Goal: Information Seeking & Learning: Learn about a topic

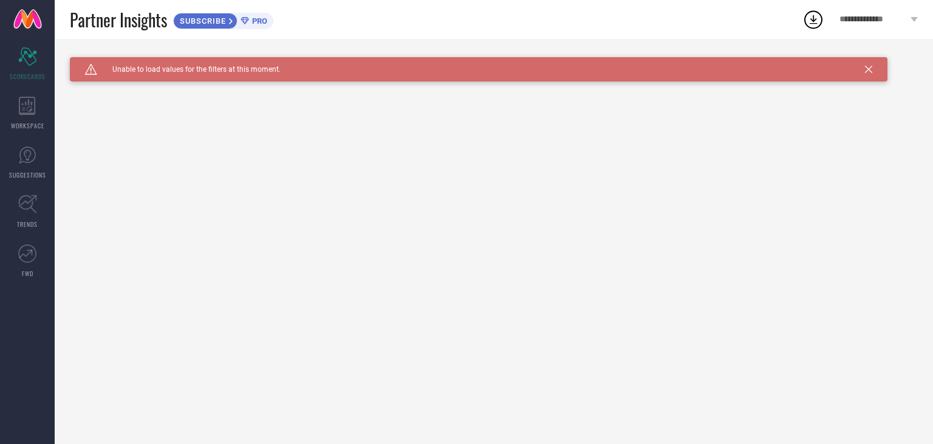
click at [873, 69] on div "Caution Created with Sketch. Unable to load values for the filters at this mome…" at bounding box center [479, 69] width 818 height 24
click at [867, 74] on div "Caution Created with Sketch. Unable to load values for the filters at this mome…" at bounding box center [479, 69] width 818 height 24
click at [868, 68] on icon at bounding box center [868, 69] width 7 height 7
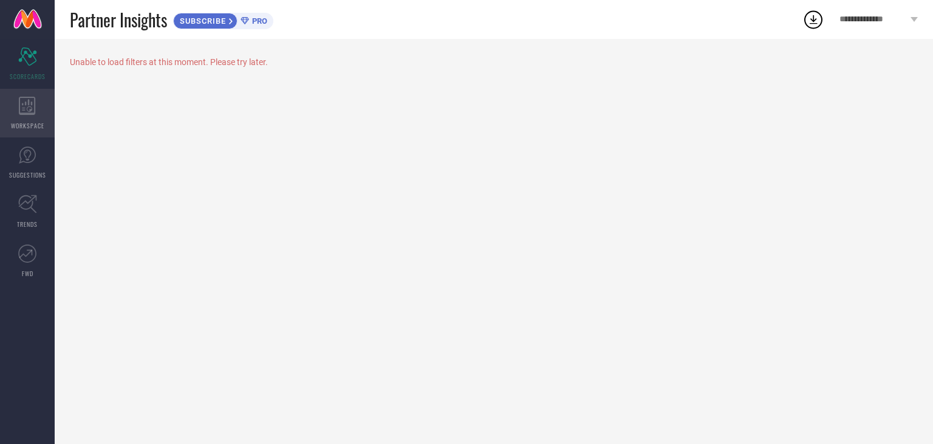
click at [26, 105] on icon at bounding box center [27, 106] width 17 height 18
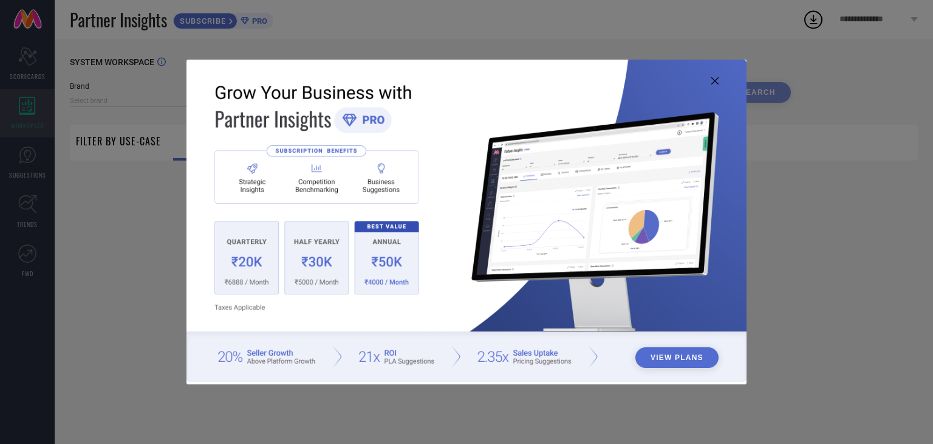
type input "1 STOP FASHION"
type input "All"
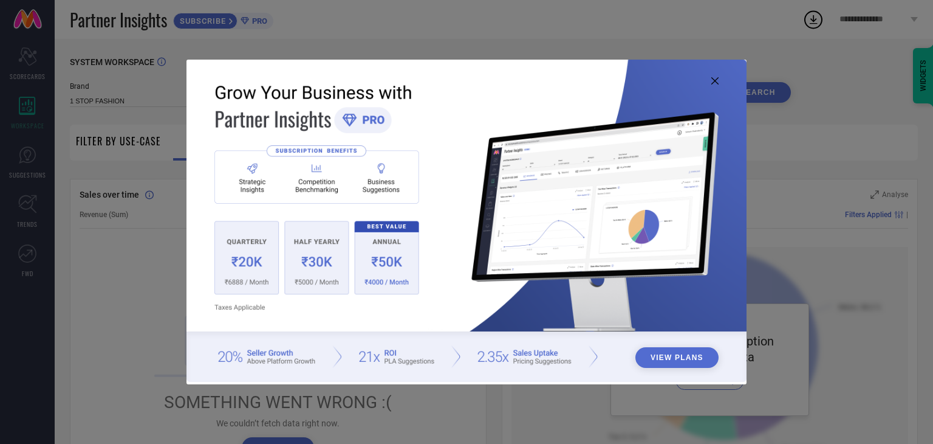
click at [712, 82] on icon at bounding box center [715, 80] width 7 height 7
